Goal: Information Seeking & Learning: Learn about a topic

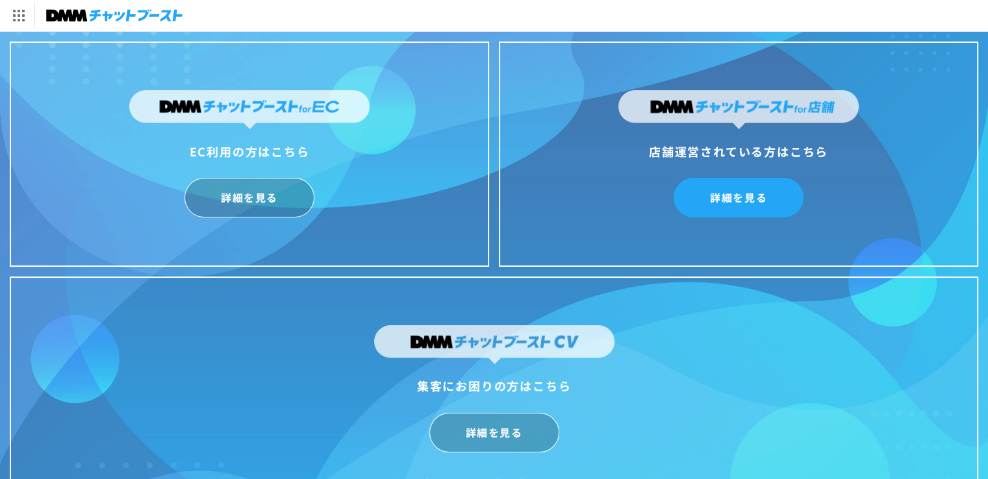
click at [720, 194] on link "詳細を見る" at bounding box center [738, 198] width 130 height 40
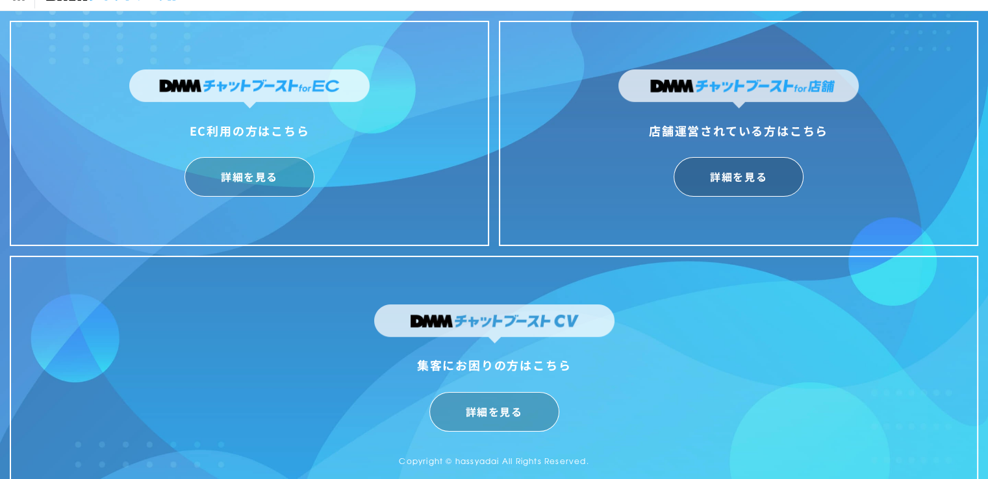
scroll to position [31, 0]
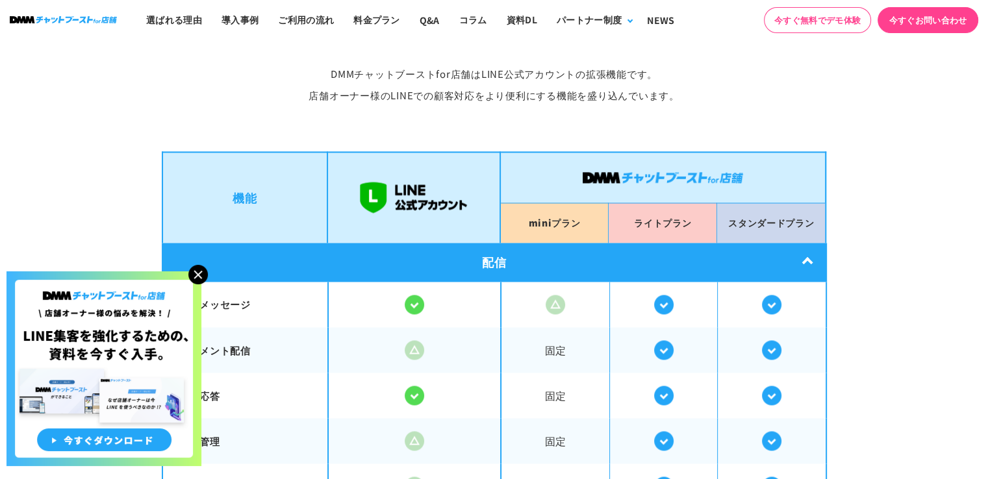
scroll to position [2338, 0]
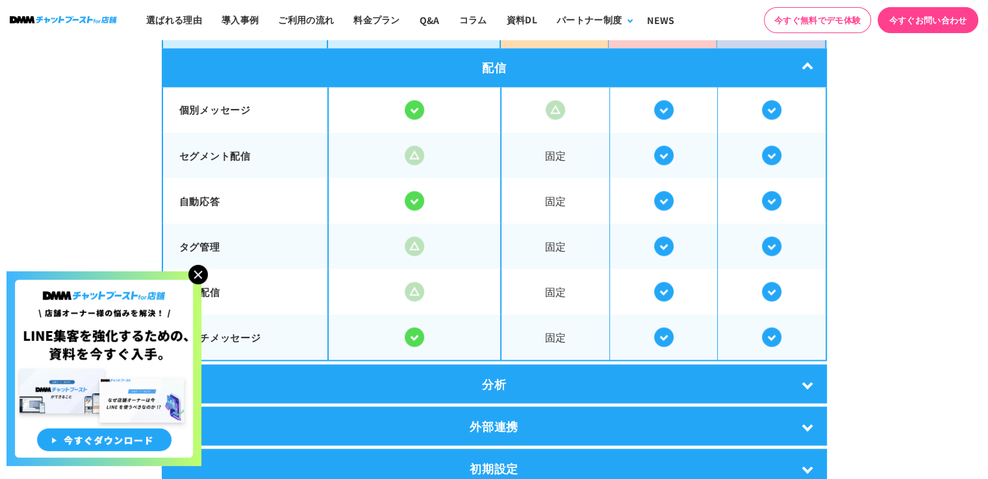
click at [199, 277] on img at bounding box center [197, 274] width 19 height 19
click at [201, 271] on img at bounding box center [197, 274] width 19 height 19
click at [201, 272] on img at bounding box center [197, 274] width 19 height 19
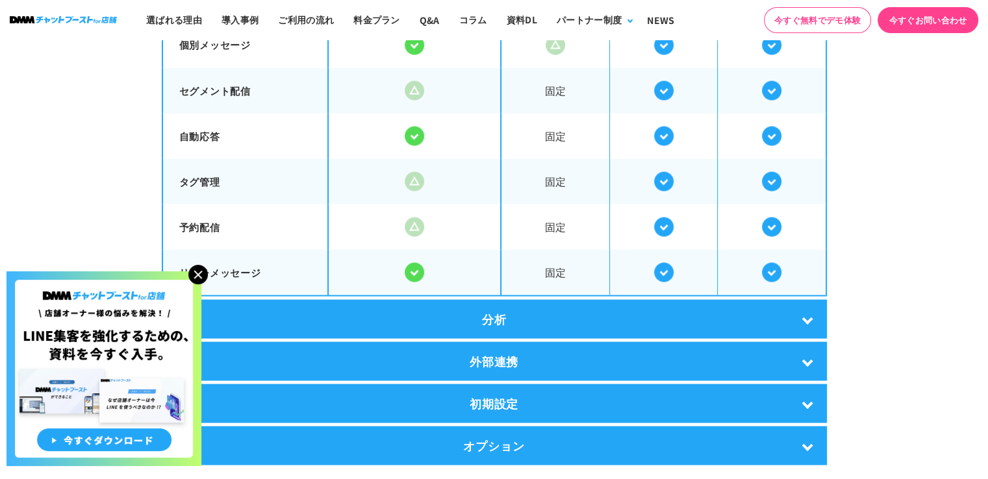
scroll to position [2273, 0]
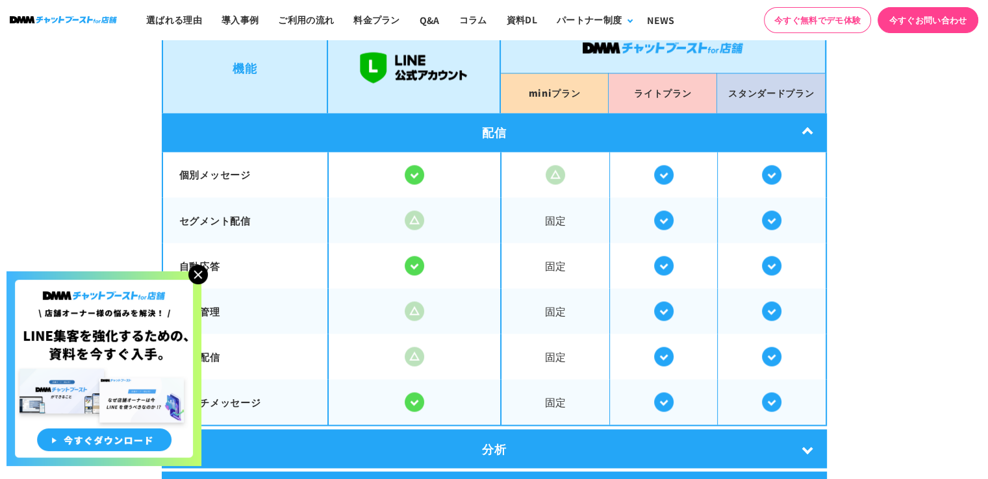
click at [196, 270] on img at bounding box center [197, 274] width 19 height 19
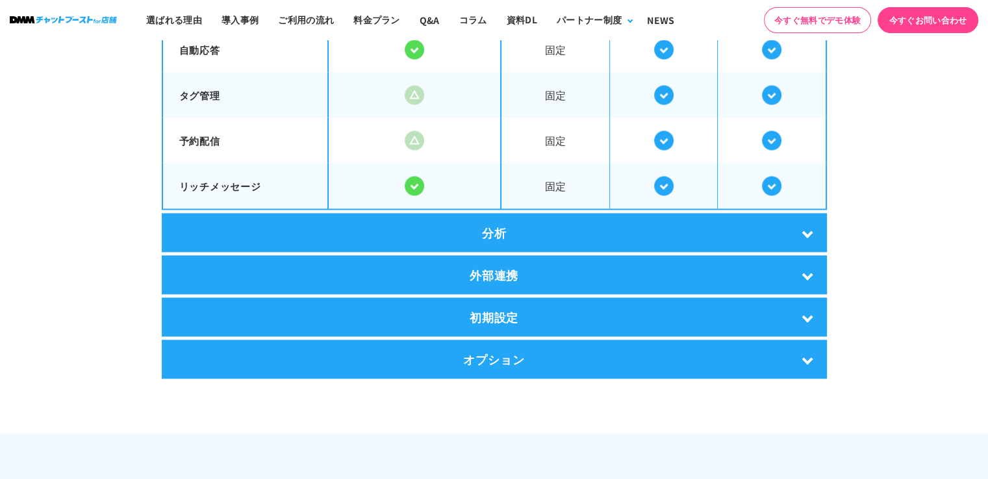
scroll to position [2533, 0]
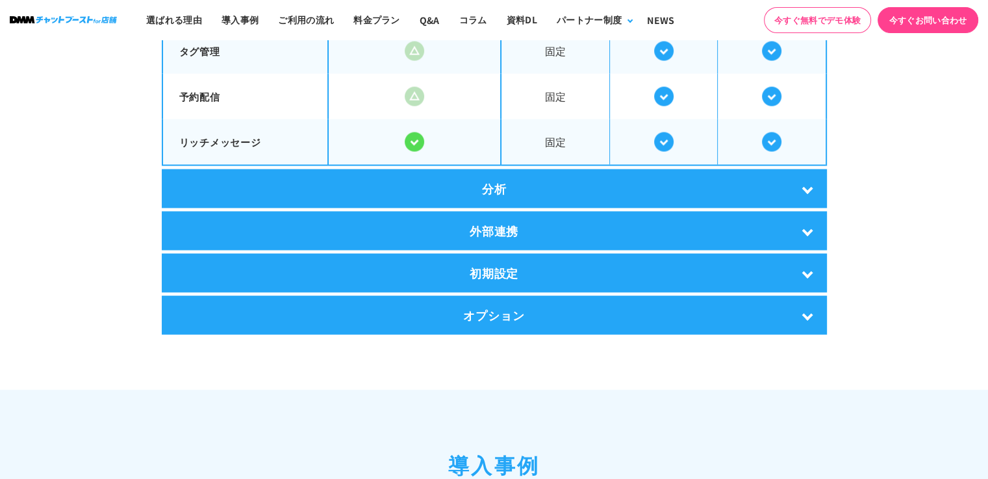
click at [681, 184] on div "分析" at bounding box center [494, 189] width 665 height 39
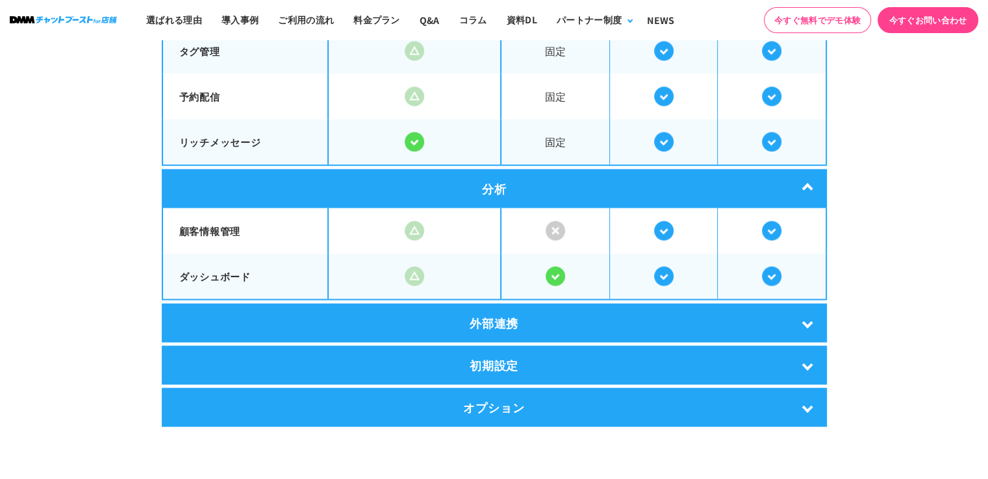
click at [681, 184] on div "分析" at bounding box center [494, 189] width 665 height 39
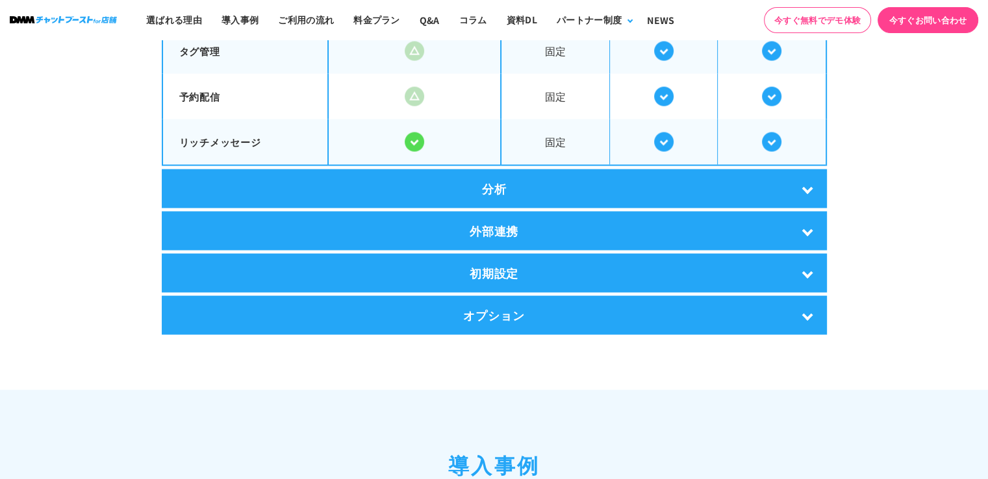
click at [644, 227] on div "外部連携" at bounding box center [494, 231] width 665 height 39
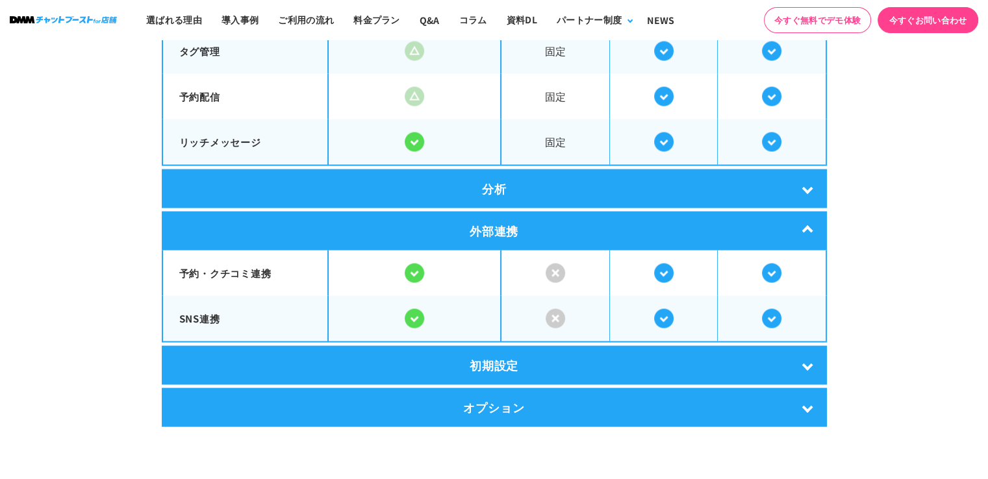
click at [644, 227] on div "外部連携" at bounding box center [494, 231] width 665 height 39
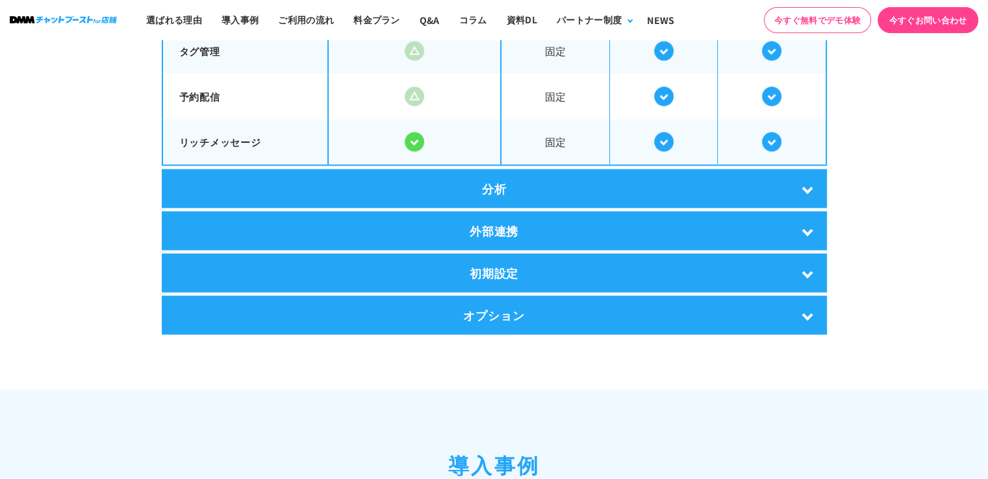
click at [632, 260] on div "初期設定" at bounding box center [494, 273] width 665 height 39
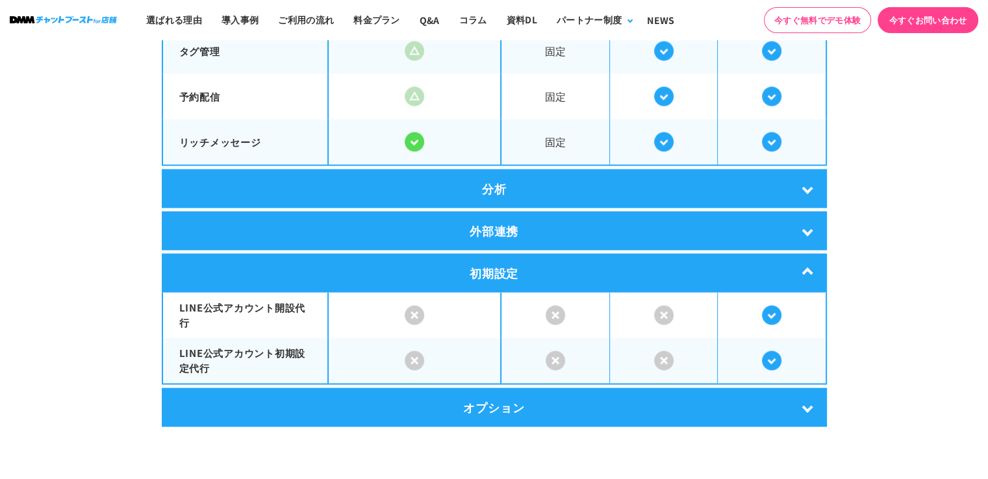
click at [632, 260] on div "初期設定" at bounding box center [494, 273] width 665 height 39
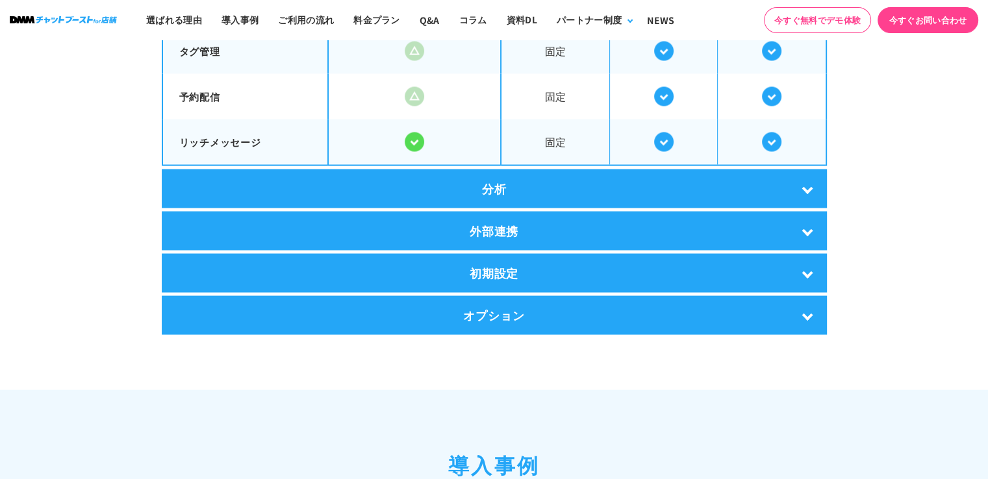
click at [621, 305] on div "オプション" at bounding box center [494, 315] width 665 height 39
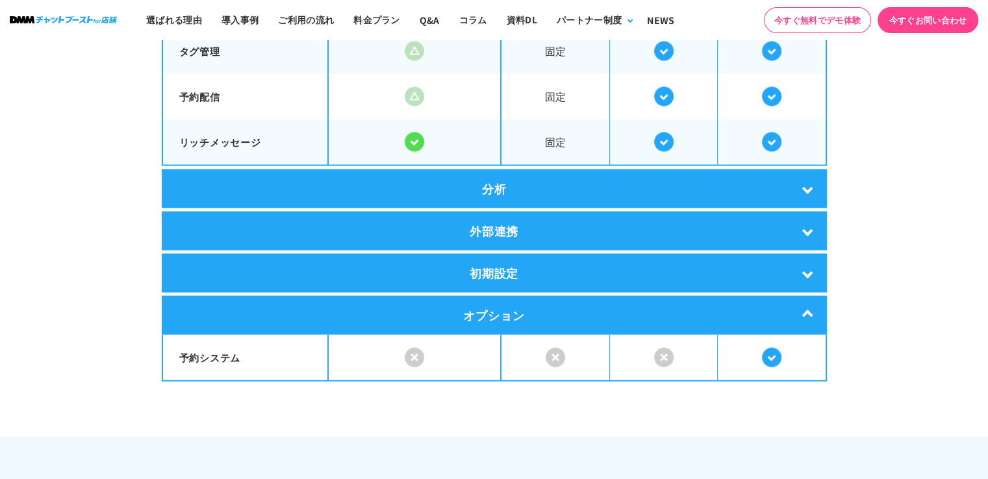
click at [621, 305] on div "オプション" at bounding box center [494, 315] width 665 height 39
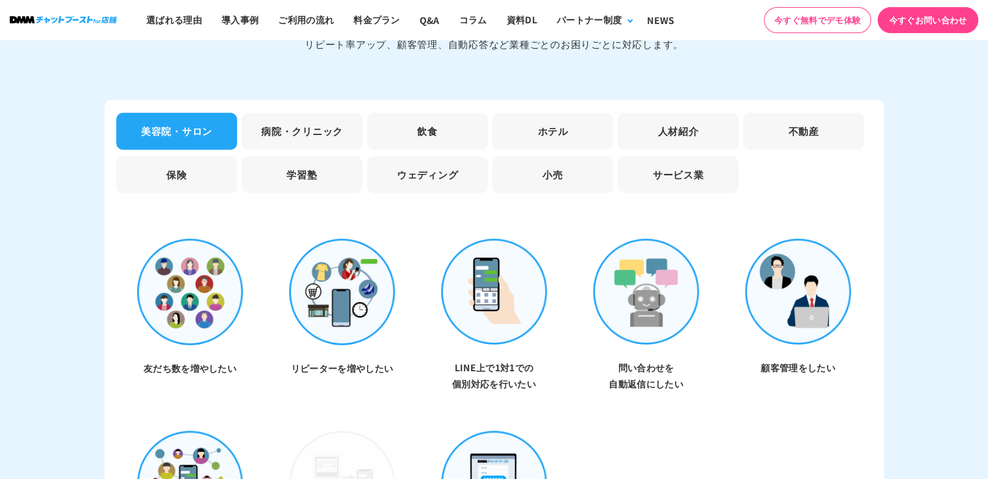
scroll to position [3702, 0]
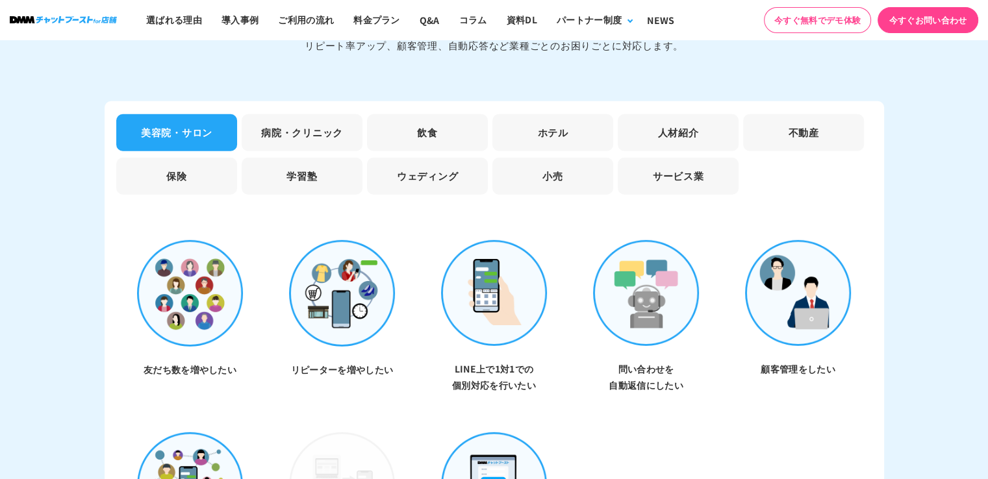
click at [568, 167] on li "小売" at bounding box center [552, 176] width 121 height 37
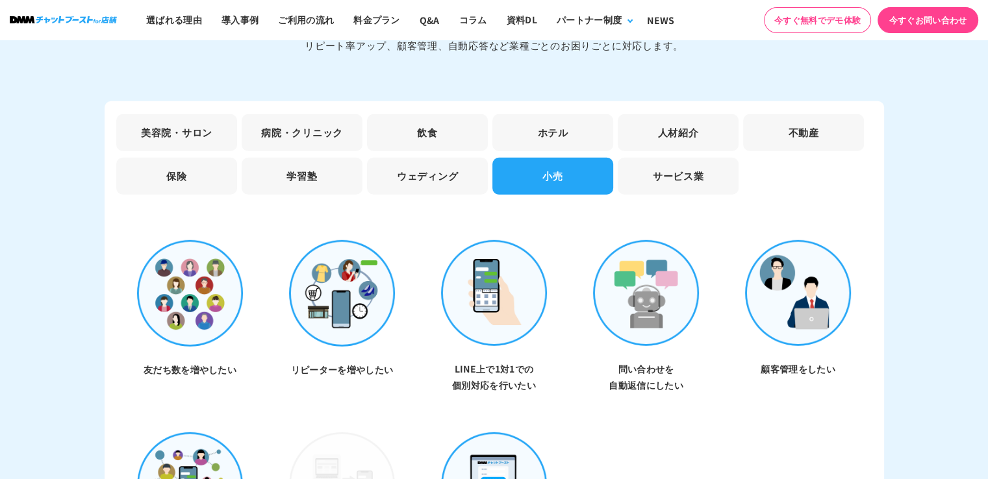
click at [694, 158] on li "サービス業" at bounding box center [678, 176] width 121 height 37
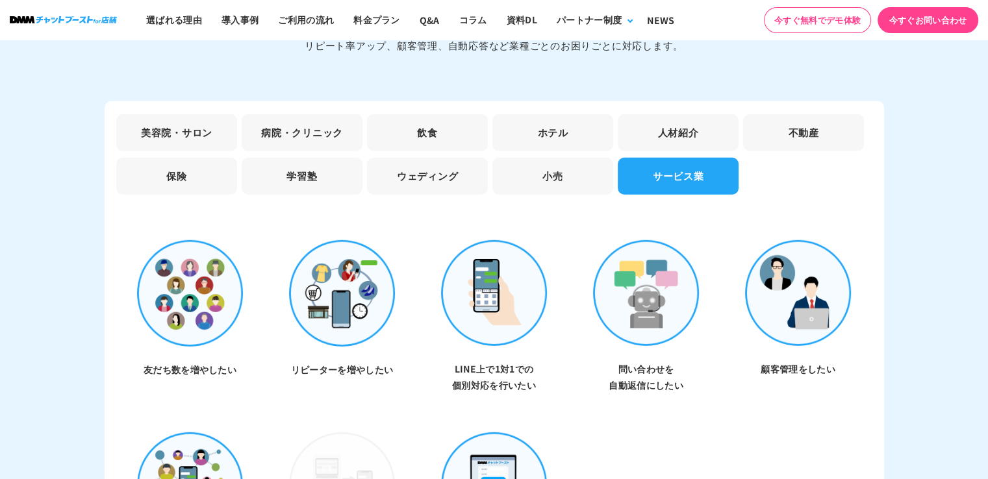
click at [597, 165] on li "小売" at bounding box center [552, 176] width 121 height 37
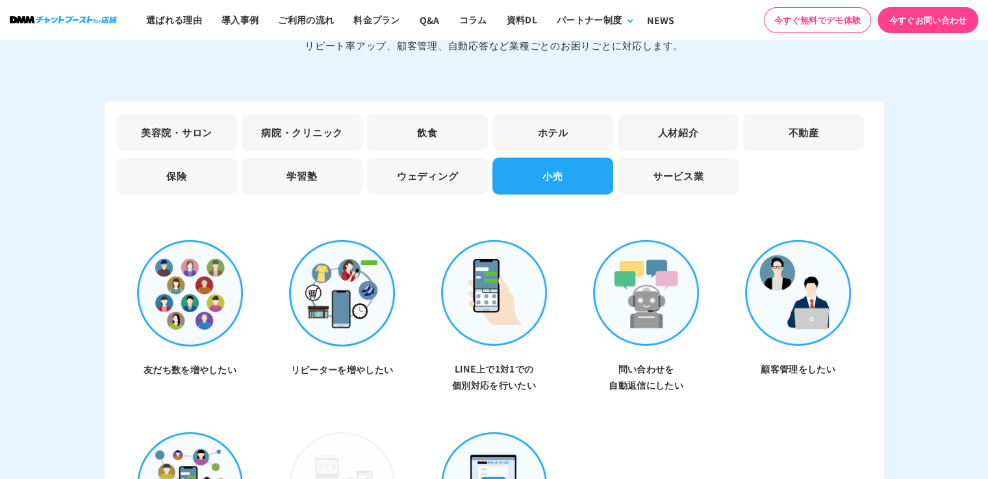
click at [629, 306] on img at bounding box center [646, 293] width 107 height 106
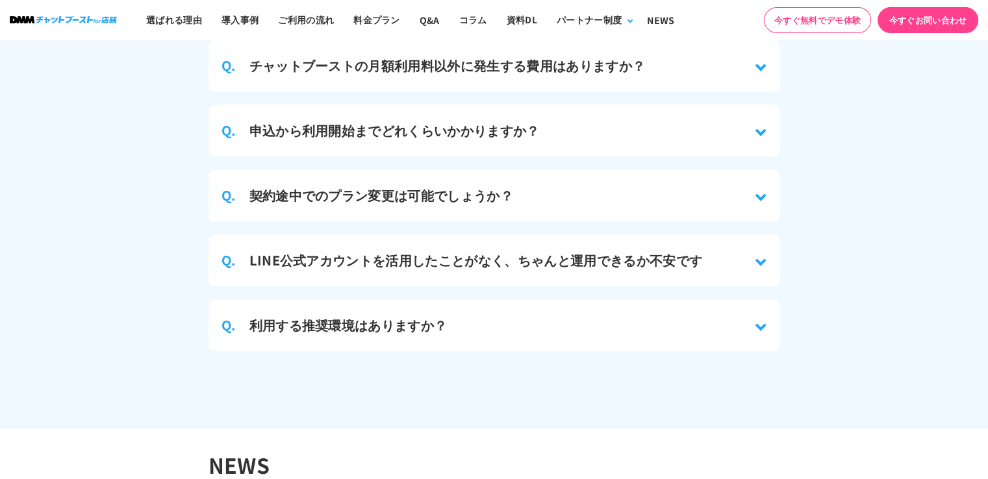
scroll to position [5845, 0]
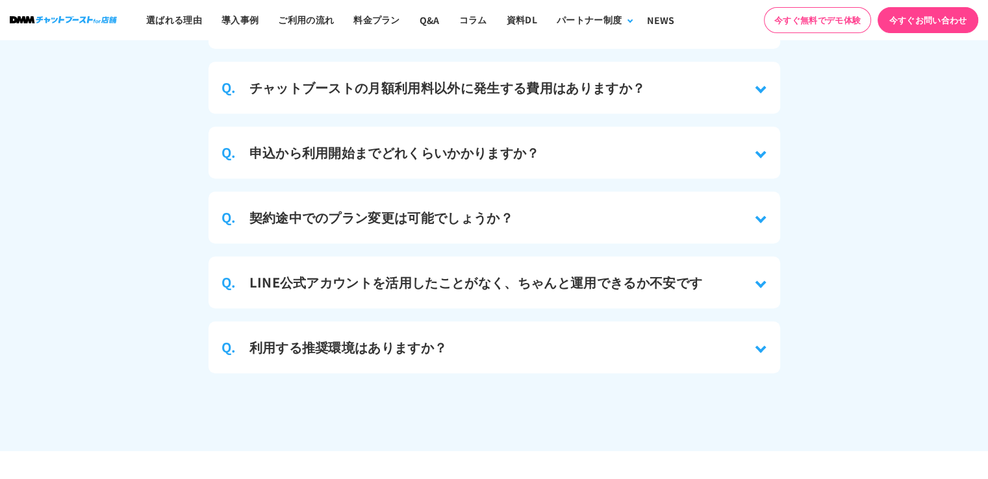
click at [746, 202] on div "Q. 契約途中でのプラン変更は可能でしょうか？" at bounding box center [494, 218] width 572 height 52
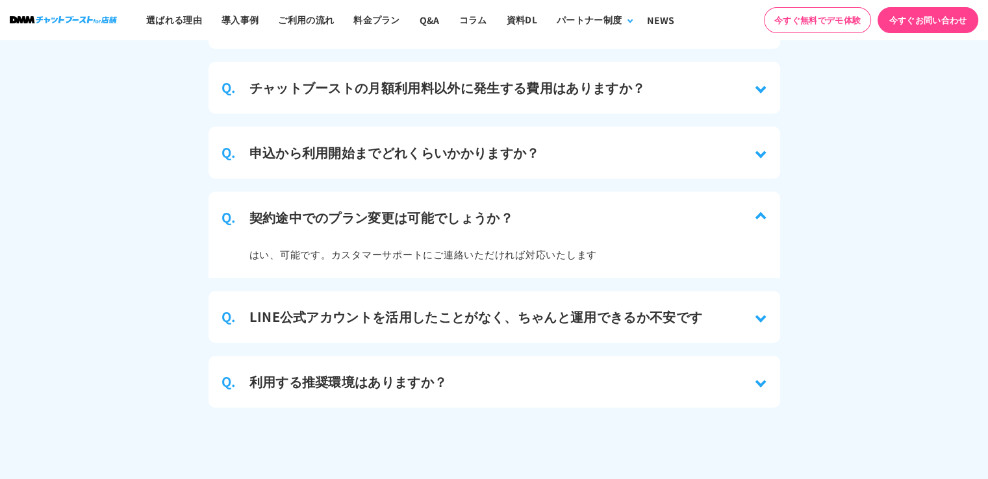
click at [746, 202] on div "Q. 契約途中でのプラン変更は可能でしょうか？" at bounding box center [494, 218] width 572 height 52
